Goal: Information Seeking & Learning: Learn about a topic

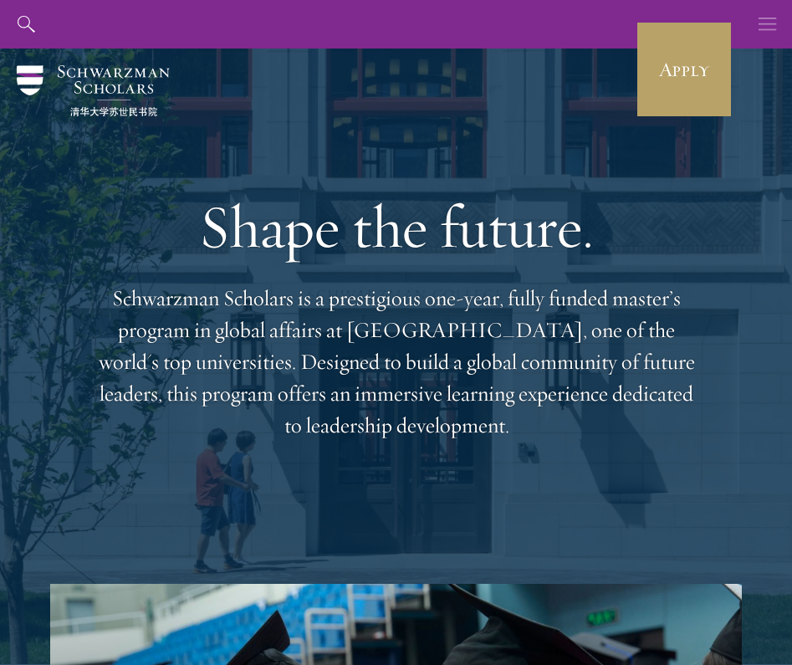
click at [784, 21] on button "button" at bounding box center [768, 24] width 49 height 49
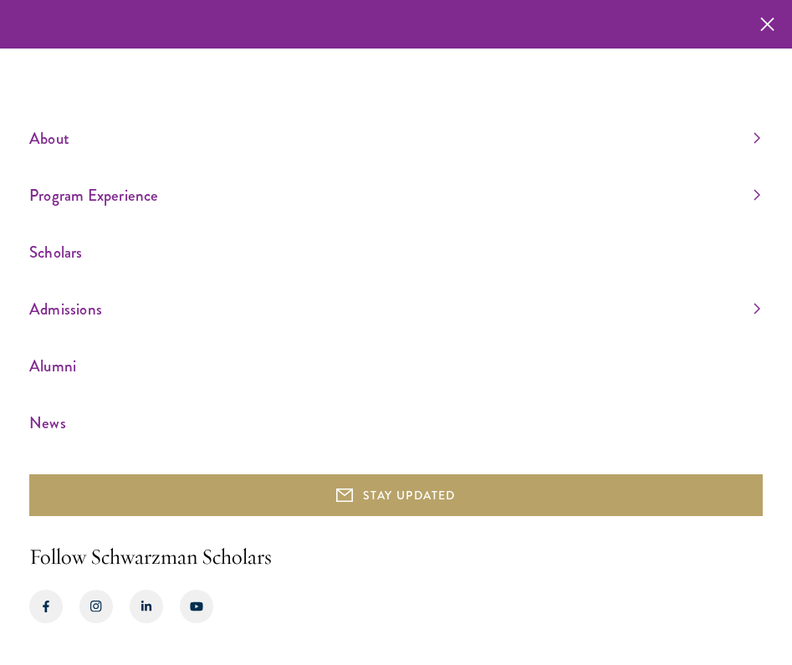
click at [105, 249] on link "Scholars" at bounding box center [394, 252] width 731 height 28
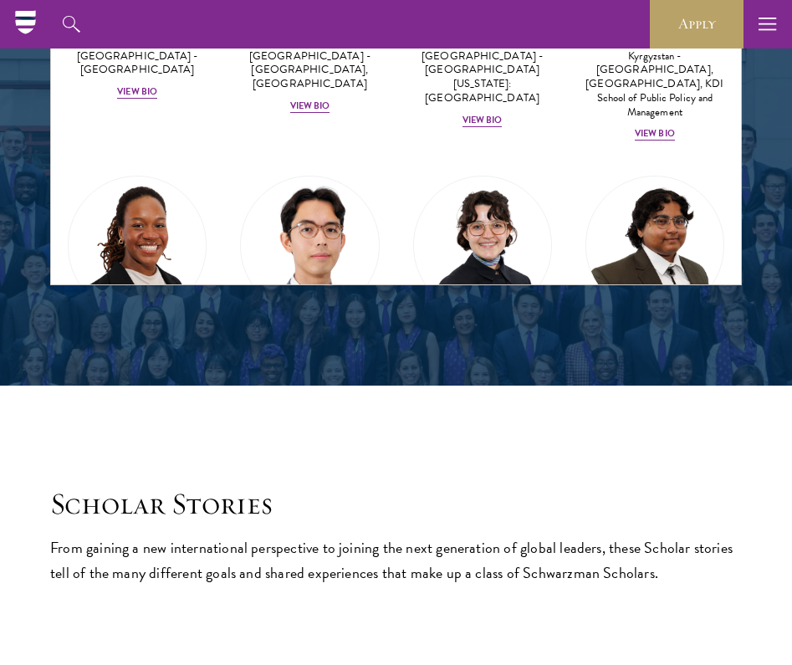
scroll to position [2166, 0]
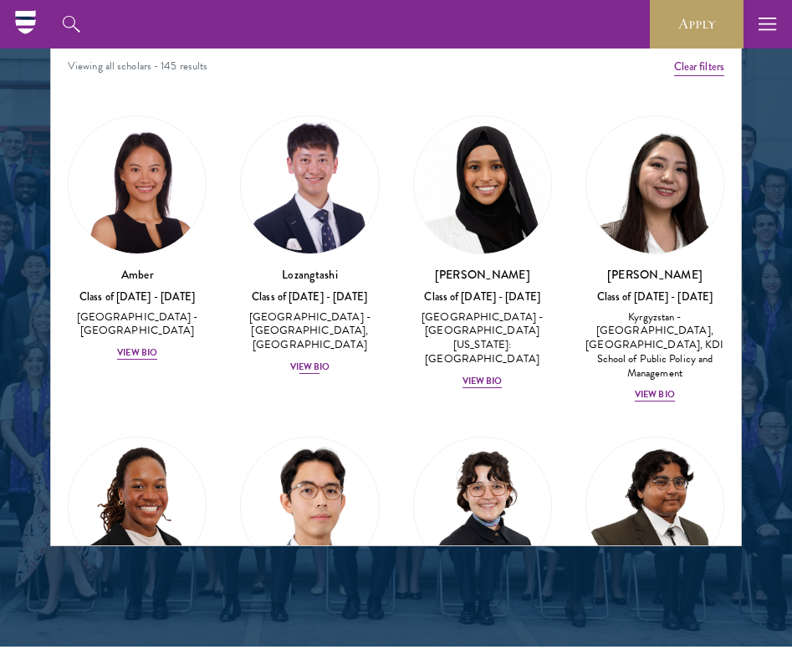
click at [327, 367] on div "View Bio" at bounding box center [310, 367] width 40 height 13
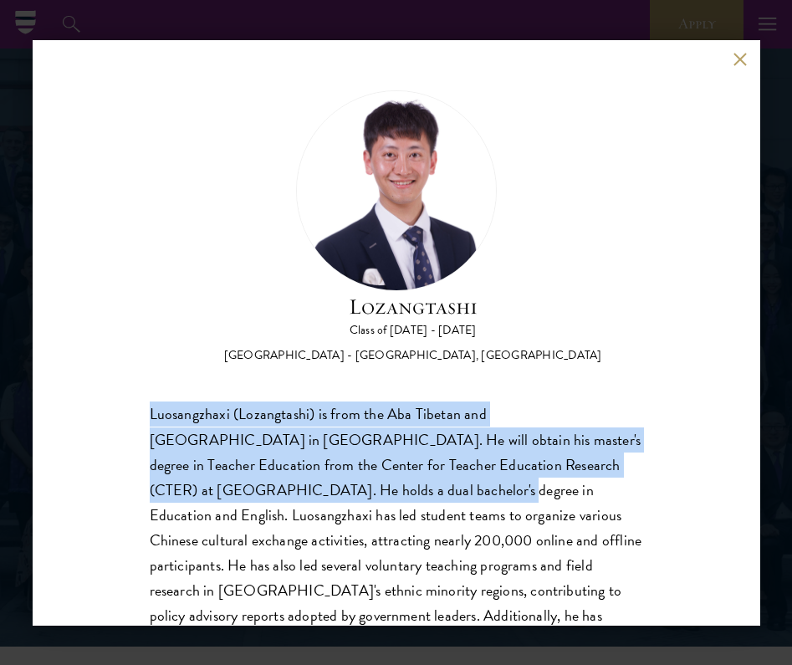
drag, startPoint x: 147, startPoint y: 412, endPoint x: 341, endPoint y: 490, distance: 208.4
click at [338, 489] on div "Lozangtashi Class of [DATE] - [DATE] [GEOGRAPHIC_DATA] - [GEOGRAPHIC_DATA], [GE…" at bounding box center [397, 333] width 728 height 586
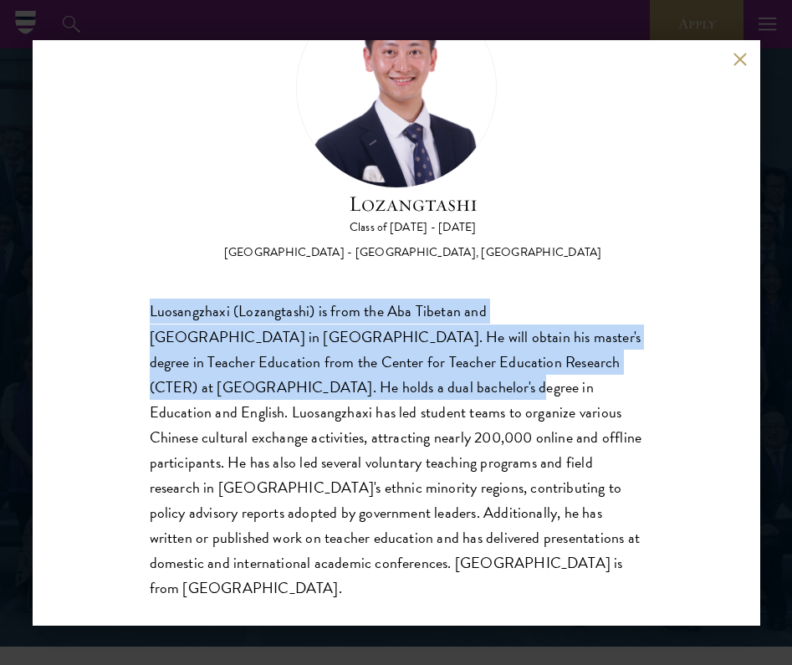
scroll to position [102, 0]
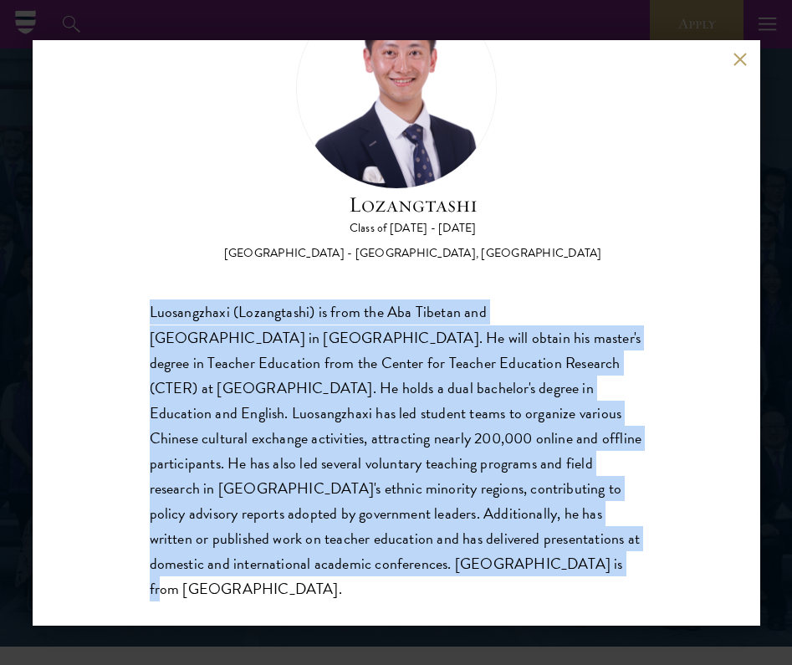
click at [362, 566] on div "Luosangzhaxi (Lozangtashi) is from the Aba Tibetan and [GEOGRAPHIC_DATA] in [GE…" at bounding box center [397, 451] width 494 height 302
copy div "Luosangzhaxi (Lozangtashi) is from the Aba Tibetan and [GEOGRAPHIC_DATA] in [GE…"
click at [741, 59] on button at bounding box center [741, 60] width 14 height 14
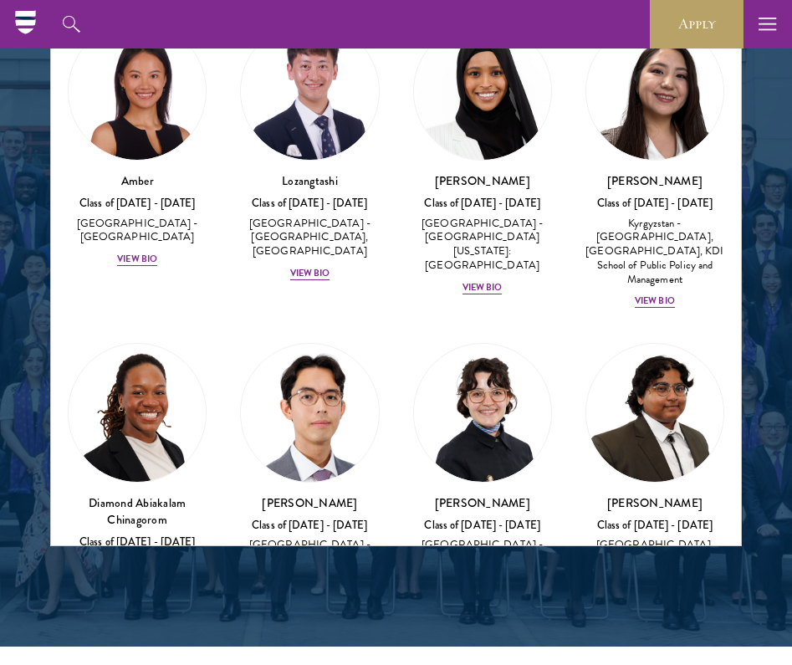
scroll to position [269, 0]
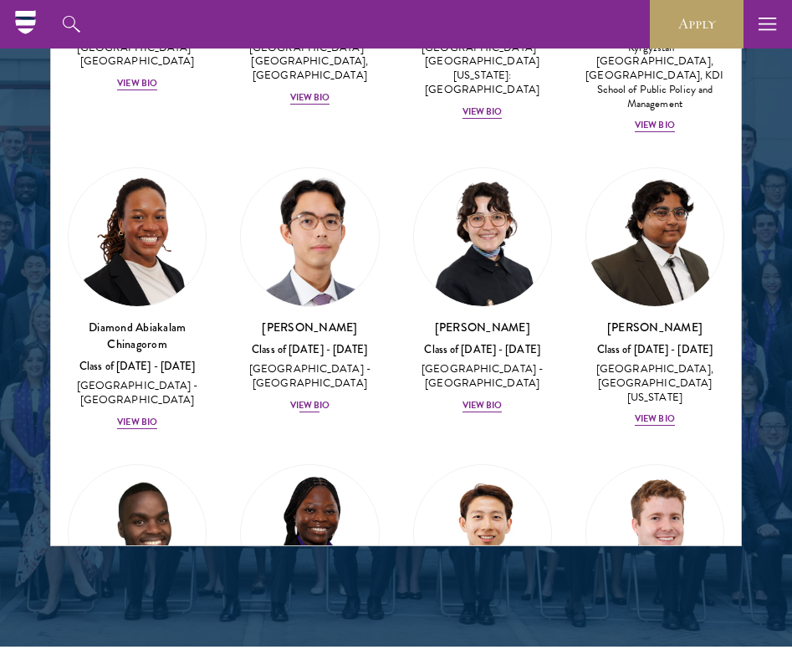
click at [320, 399] on div "View Bio" at bounding box center [310, 405] width 40 height 13
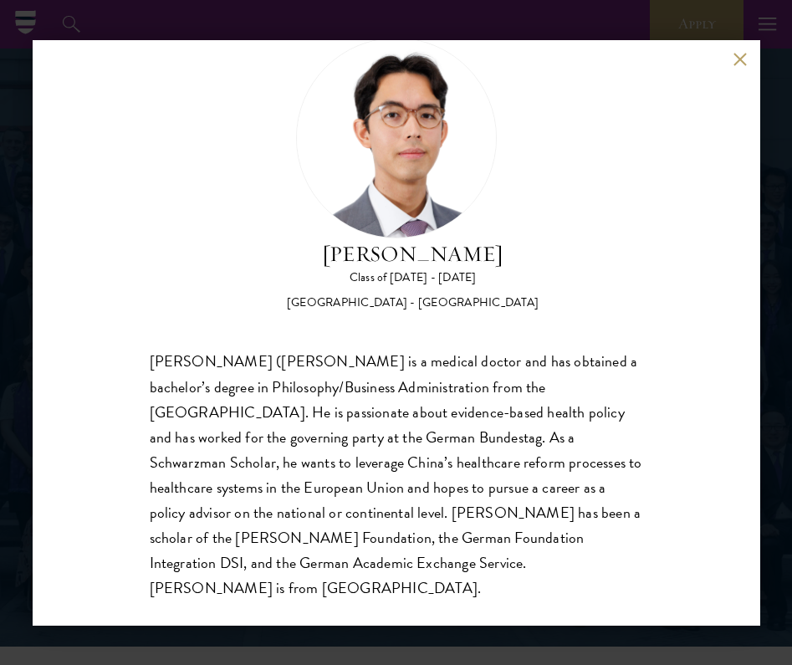
scroll to position [52, 0]
click at [744, 66] on button at bounding box center [741, 60] width 14 height 14
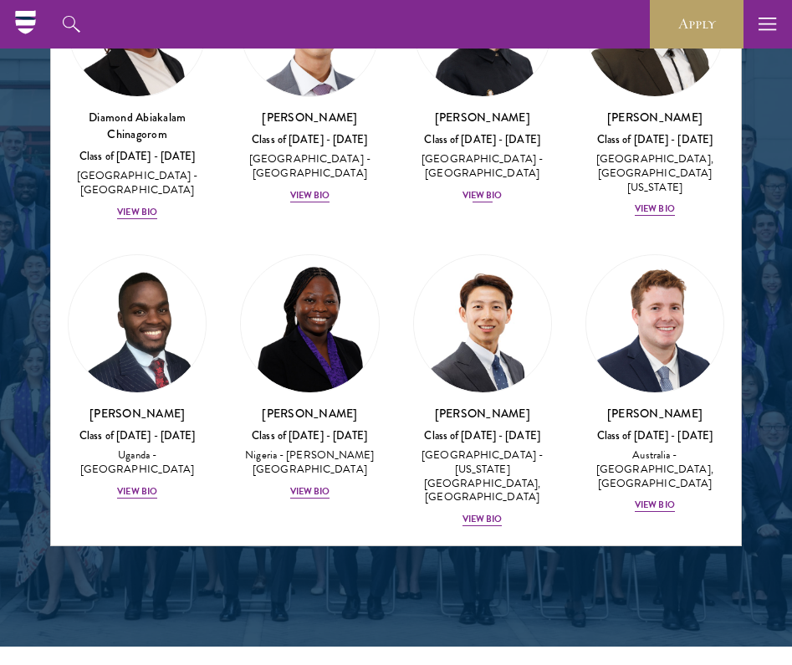
scroll to position [766, 0]
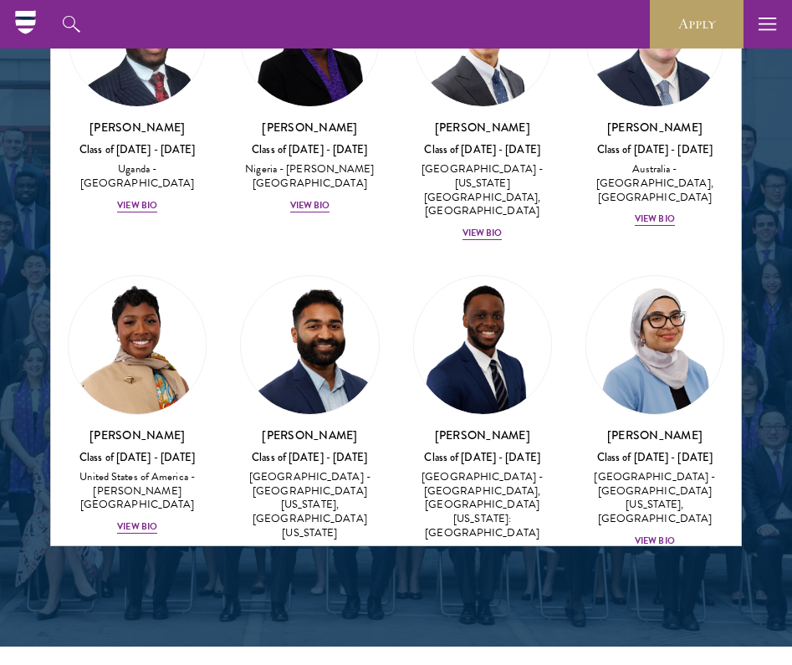
click at [484, 451] on div "Class of [DATE] - [DATE]" at bounding box center [482, 458] width 139 height 14
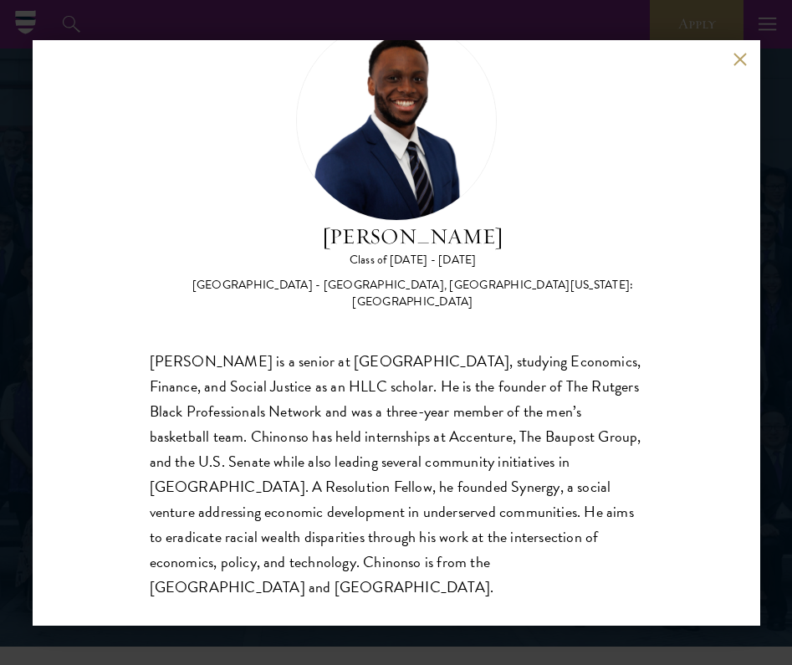
scroll to position [69, 0]
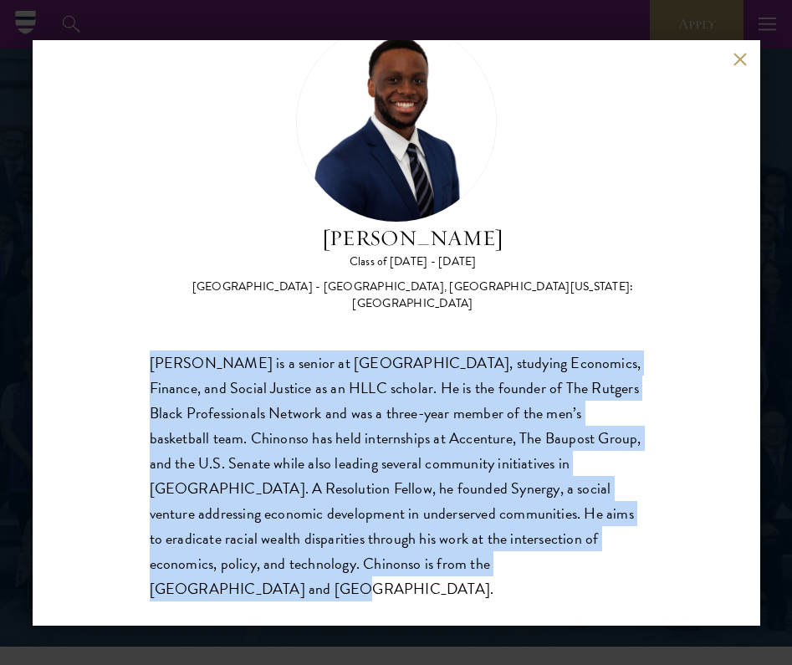
drag, startPoint x: 146, startPoint y: 357, endPoint x: 513, endPoint y: 557, distance: 418.2
click at [513, 557] on div "[PERSON_NAME] Class of [DATE] - [DATE] [GEOGRAPHIC_DATA] - [GEOGRAPHIC_DATA], […" at bounding box center [397, 333] width 728 height 586
copy div "[PERSON_NAME] is a senior at [GEOGRAPHIC_DATA], studying Economics, Finance, an…"
